Goal: Find specific page/section: Find specific page/section

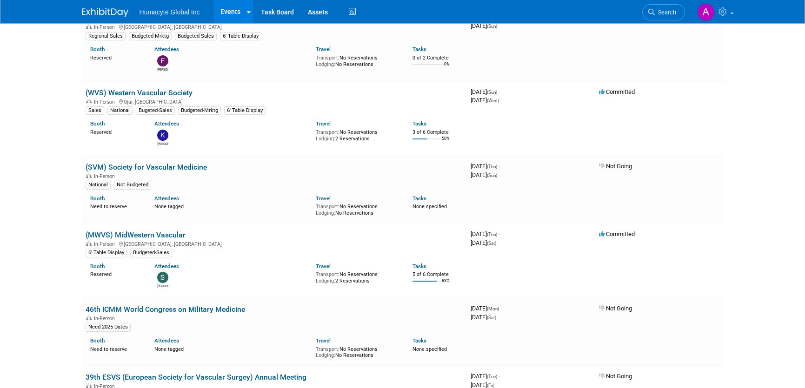
scroll to position [279, 0]
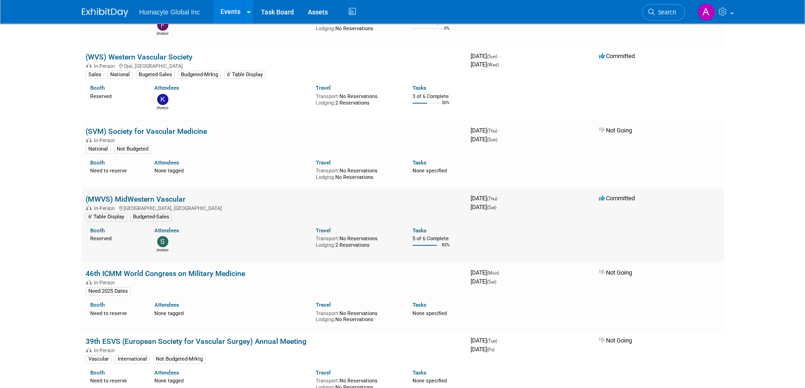
click at [142, 198] on link "(MWVS) MidWestern Vascular" at bounding box center [136, 199] width 100 height 9
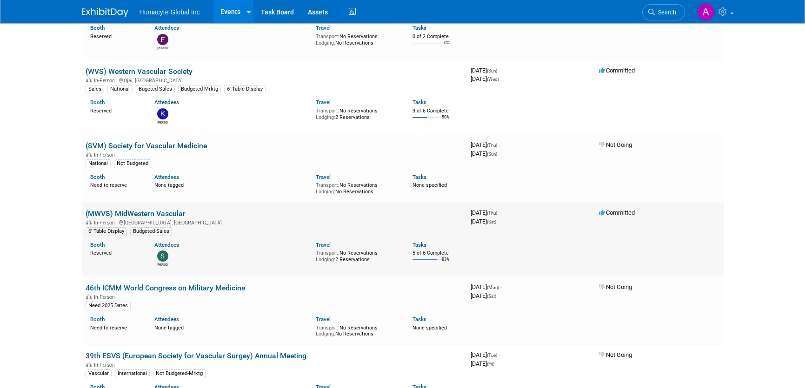
scroll to position [326, 0]
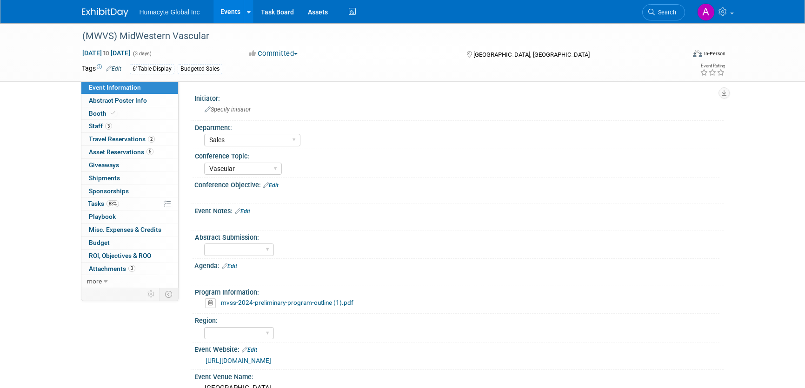
select select "Sales"
select select "Vascular"
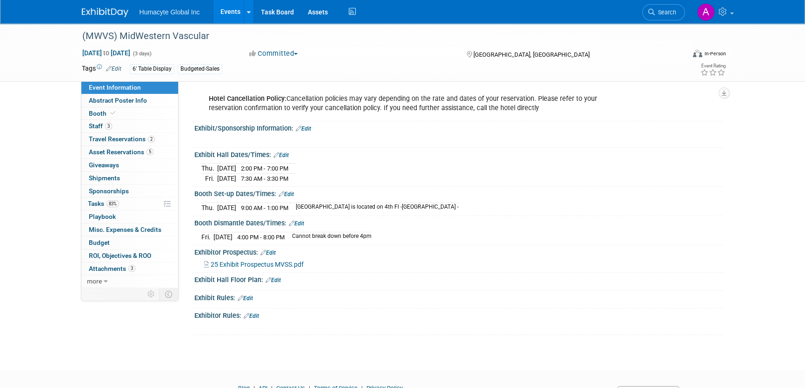
scroll to position [512, 0]
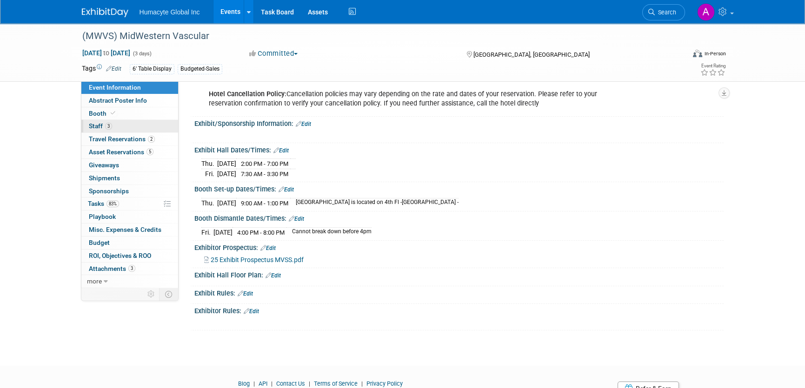
click at [96, 126] on span "Staff 3" at bounding box center [100, 125] width 23 height 7
